Goal: Task Accomplishment & Management: Use online tool/utility

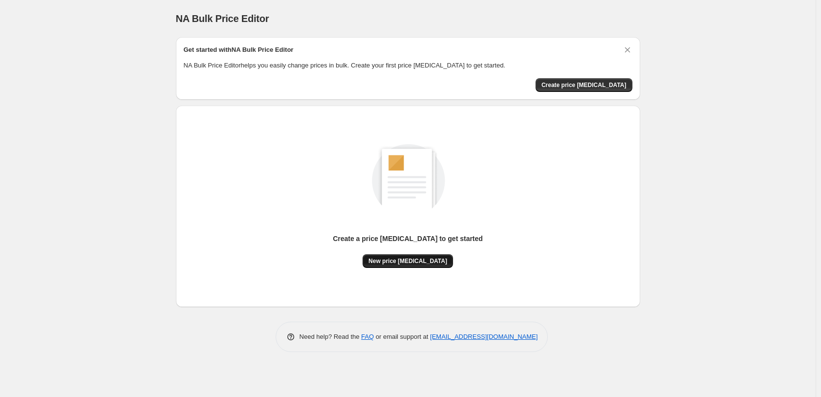
click at [404, 260] on span "New price [MEDICAL_DATA]" at bounding box center [407, 261] width 79 height 8
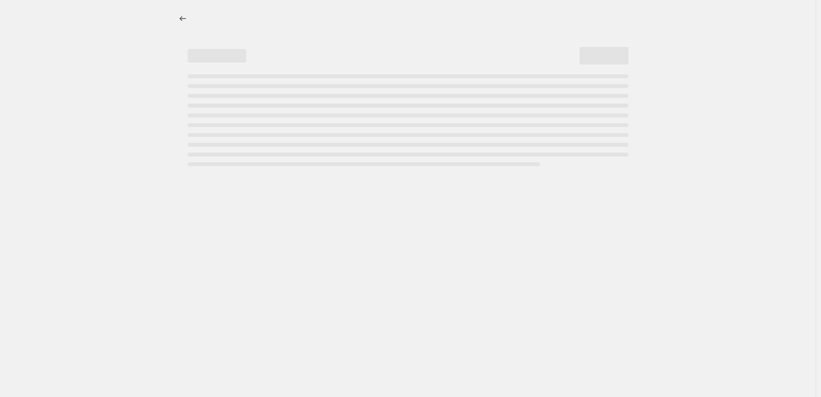
select select "percentage"
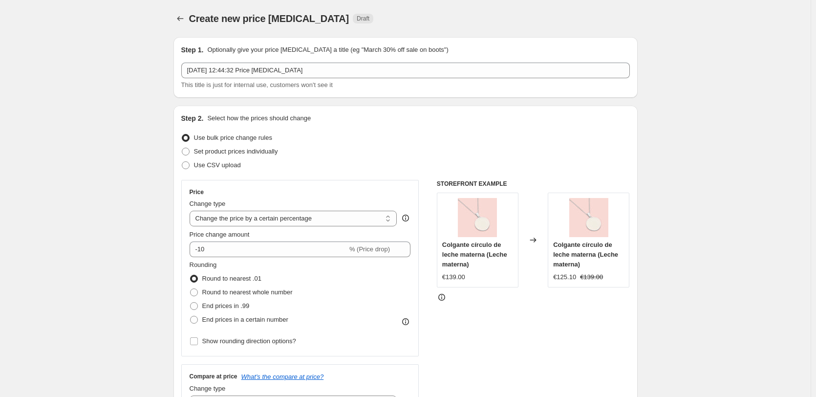
click at [235, 139] on span "Use bulk price change rules" at bounding box center [233, 137] width 78 height 7
click at [182, 134] on input "Use bulk price change rules" at bounding box center [182, 134] width 0 height 0
click at [240, 226] on select "Change the price to a certain amount Change the price by a certain amount Chang…" at bounding box center [294, 219] width 208 height 16
click at [359, 149] on div "Set product prices individually" at bounding box center [405, 152] width 449 height 14
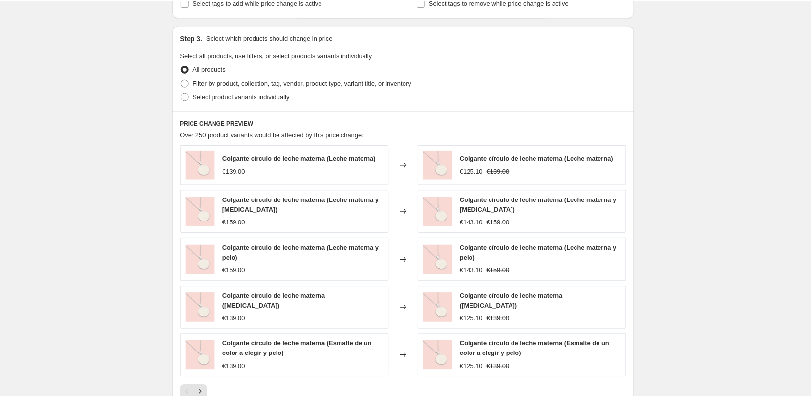
scroll to position [440, 0]
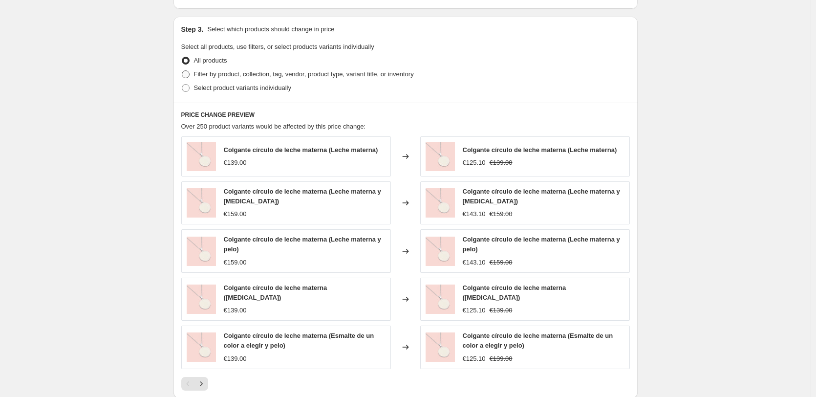
click at [247, 70] on span "Filter by product, collection, tag, vendor, product type, variant title, or inv…" at bounding box center [304, 73] width 220 height 7
click at [182, 70] on input "Filter by product, collection, tag, vendor, product type, variant title, or inv…" at bounding box center [182, 70] width 0 height 0
radio input "true"
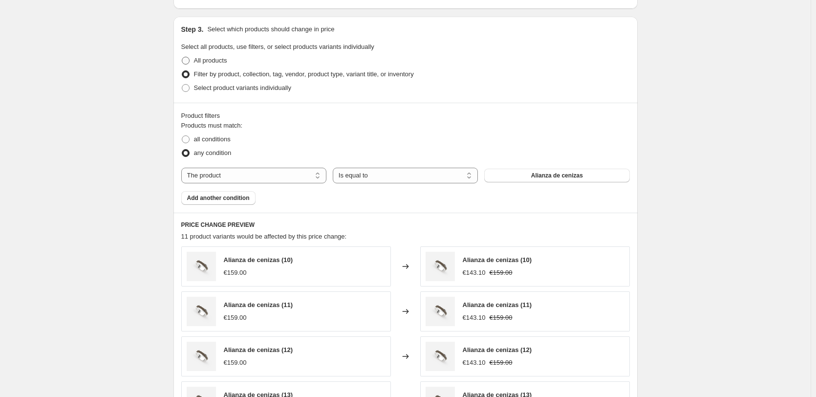
click at [213, 63] on span "All products" at bounding box center [210, 60] width 33 height 7
click at [182, 57] on input "All products" at bounding box center [182, 57] width 0 height 0
radio input "true"
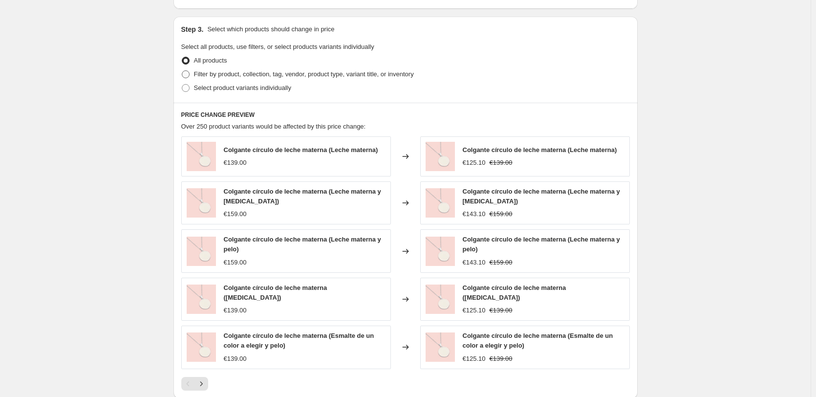
click at [212, 81] on label "Filter by product, collection, tag, vendor, product type, variant title, or inv…" at bounding box center [297, 74] width 233 height 14
click at [182, 71] on input "Filter by product, collection, tag, vendor, product type, variant title, or inv…" at bounding box center [182, 70] width 0 height 0
radio input "true"
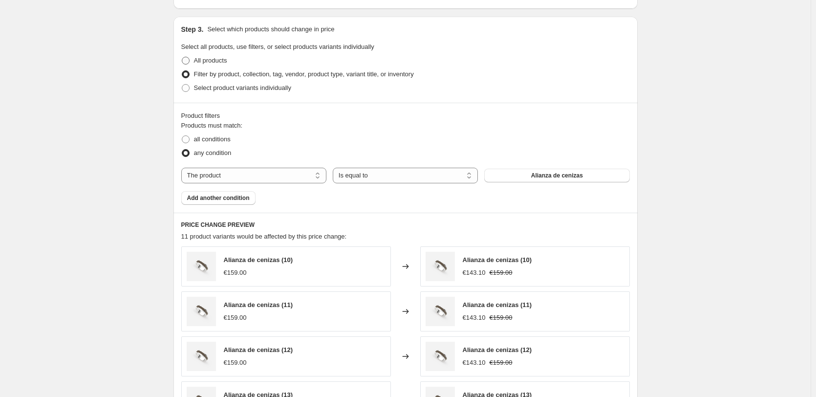
click at [188, 64] on span at bounding box center [186, 61] width 8 height 8
click at [182, 57] on input "All products" at bounding box center [182, 57] width 0 height 0
radio input "true"
